Goal: Information Seeking & Learning: Learn about a topic

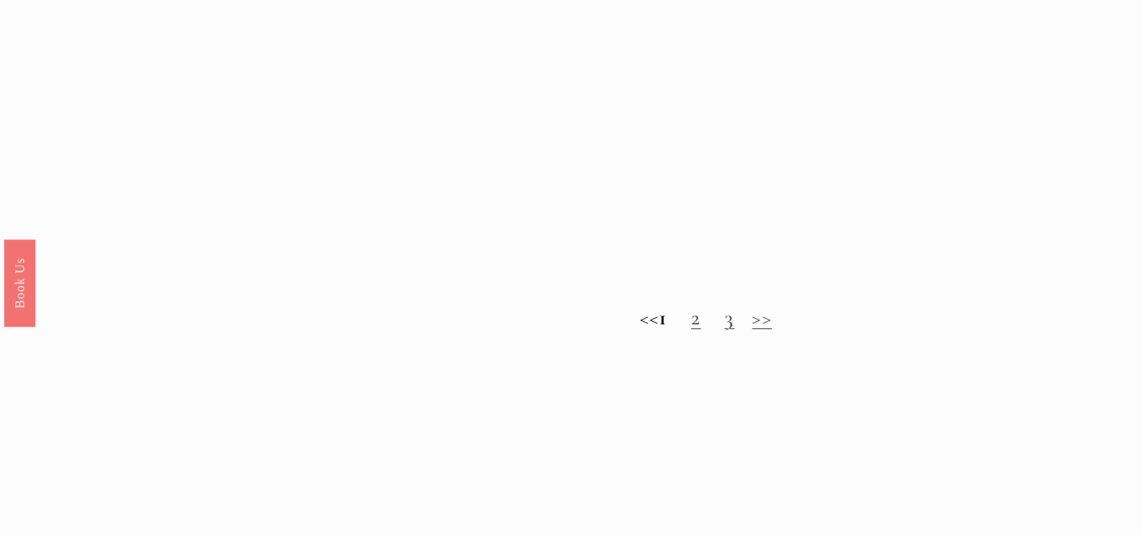
scroll to position [1280, 0]
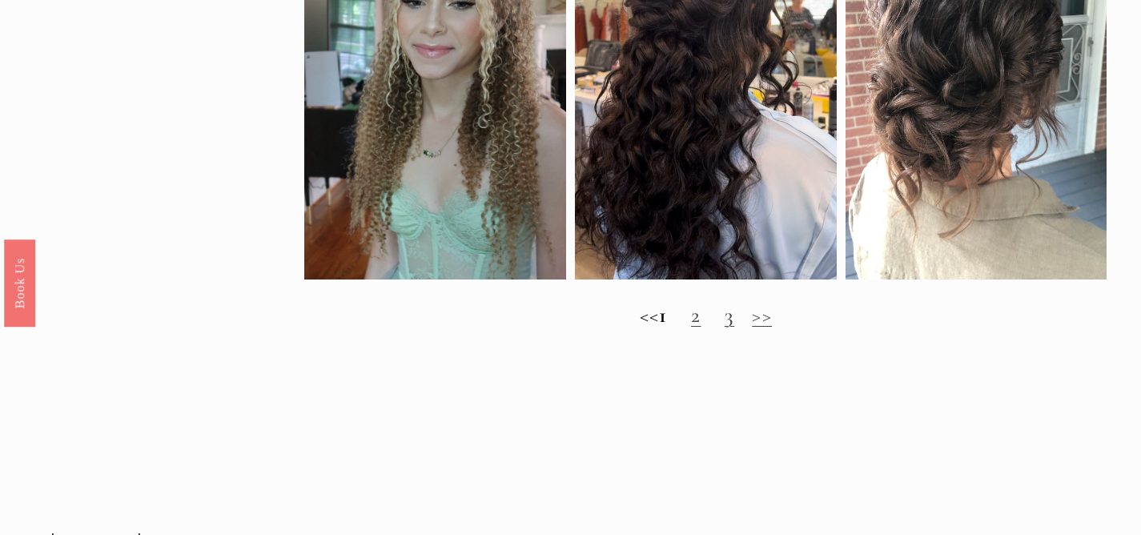
click at [701, 323] on link "2" at bounding box center [696, 315] width 10 height 26
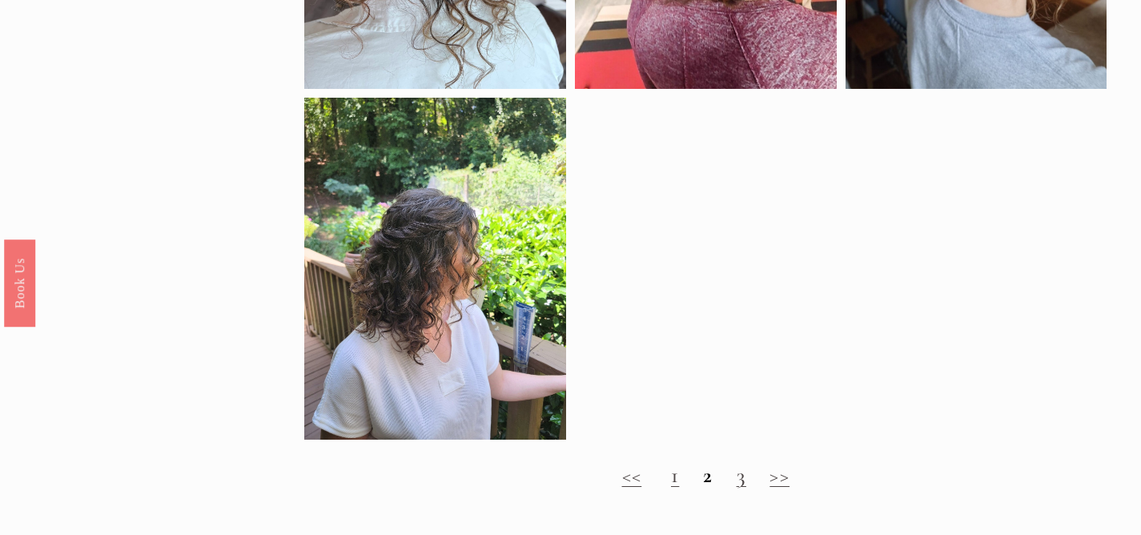
scroll to position [740, 0]
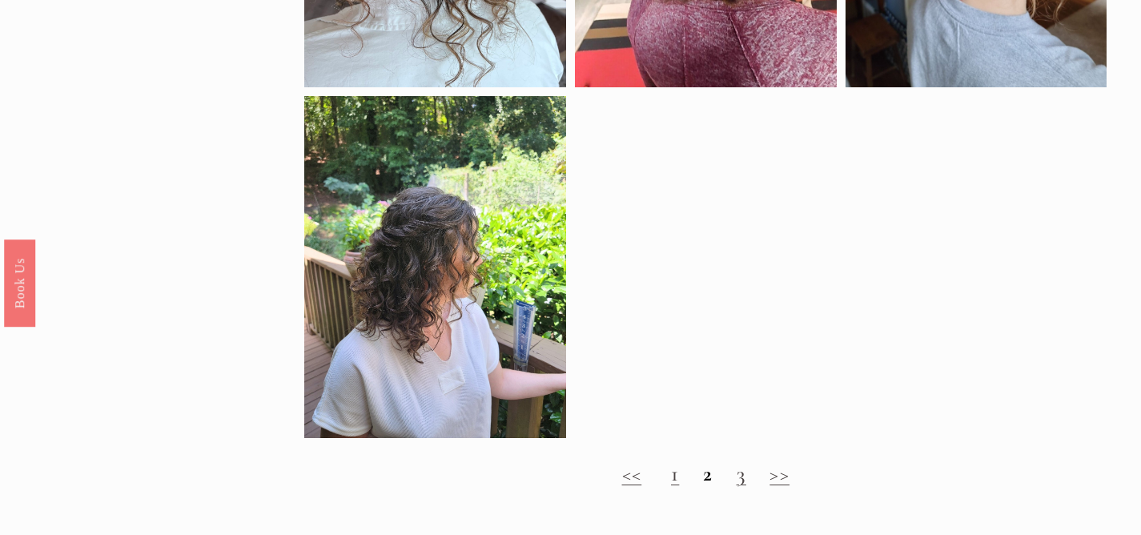
click at [742, 484] on link "3" at bounding box center [742, 473] width 10 height 26
